Goal: Transaction & Acquisition: Purchase product/service

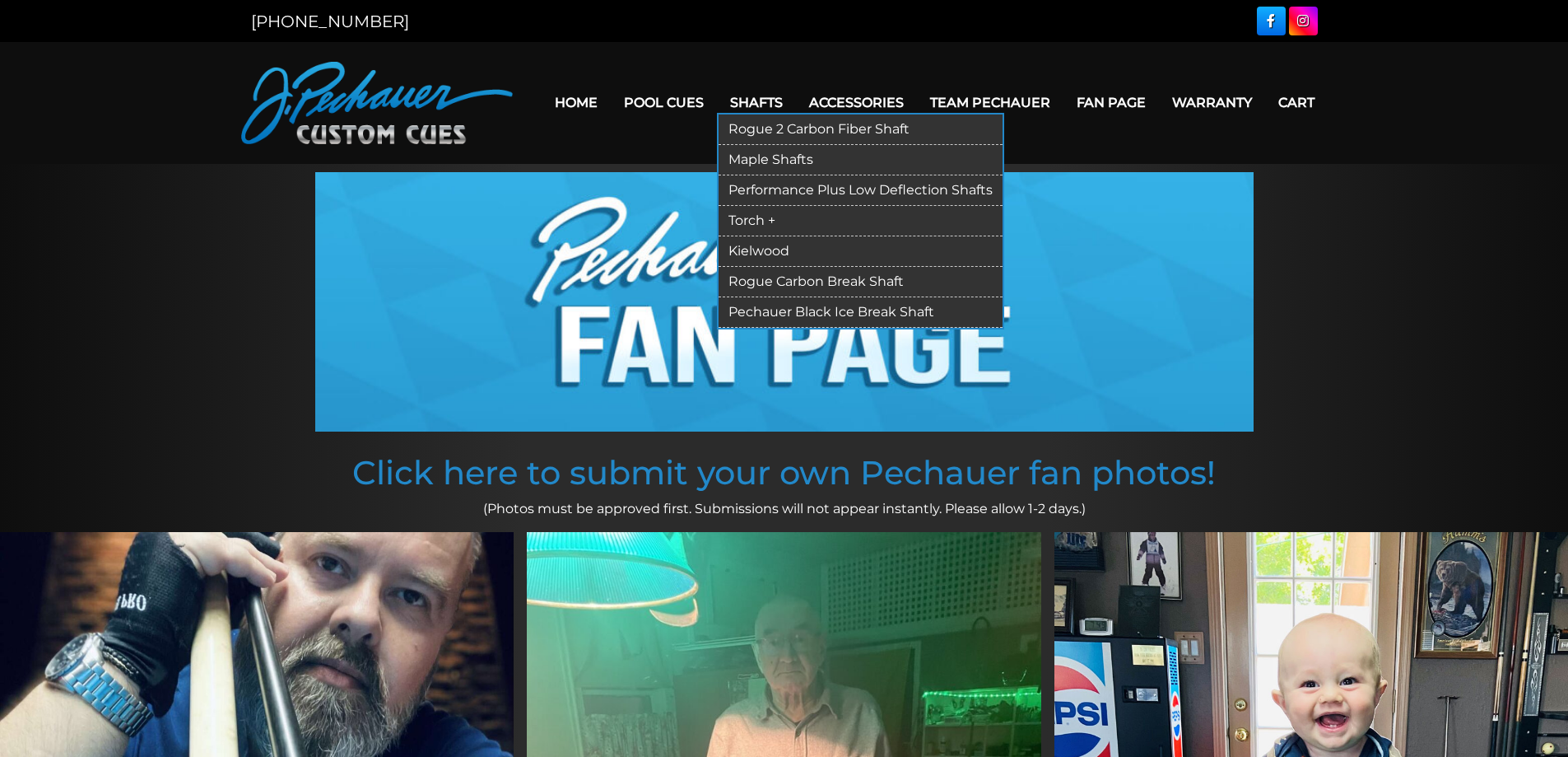
click at [745, 125] on link "Rogue 2 Carbon Fiber Shaft" at bounding box center [860, 129] width 284 height 30
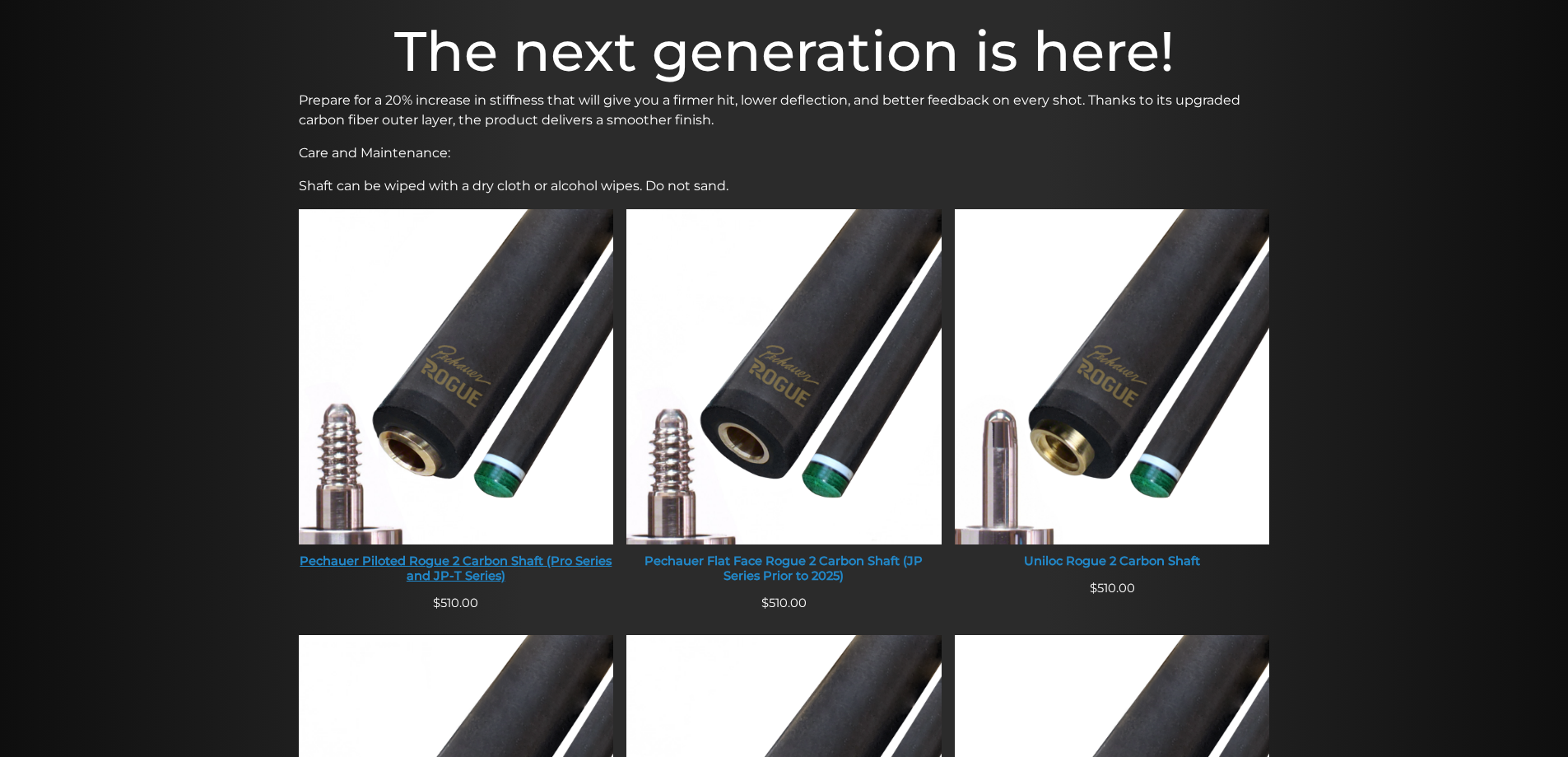
scroll to position [508, 0]
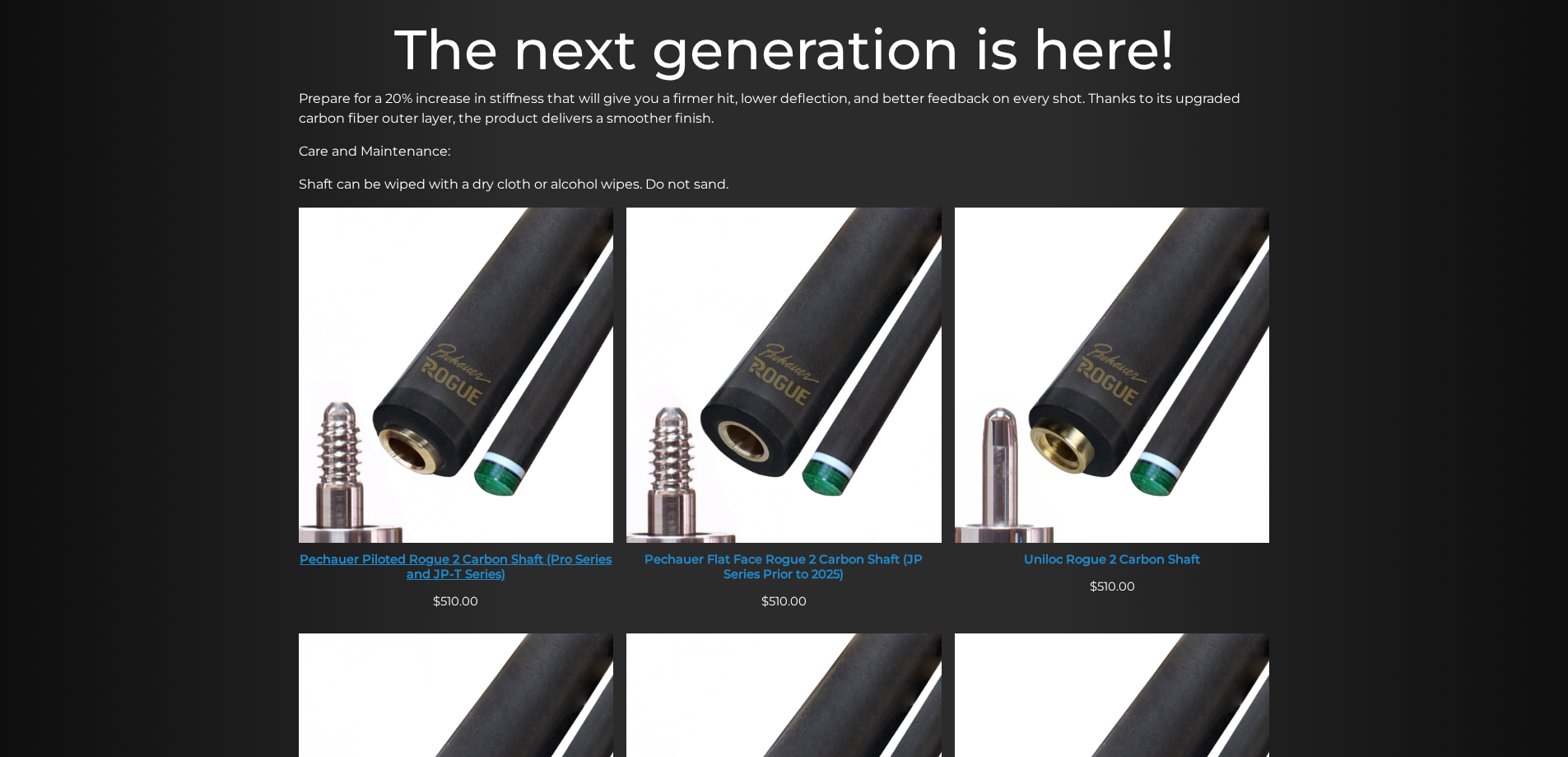
click at [459, 389] on img at bounding box center [457, 375] width 316 height 335
